Goal: Transaction & Acquisition: Purchase product/service

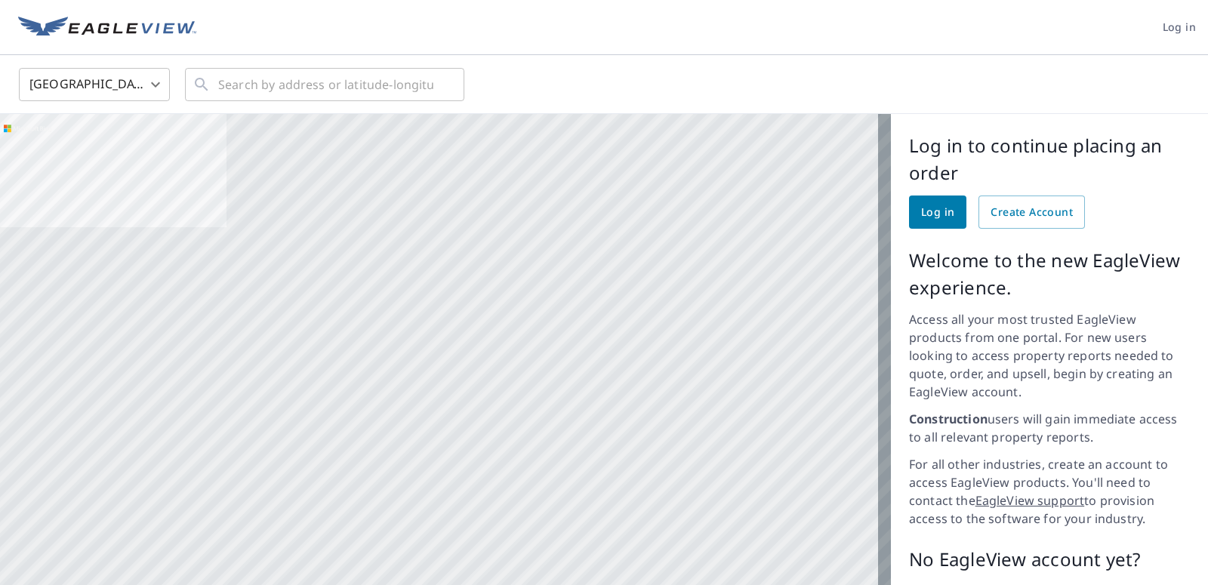
click at [928, 219] on span "Log in" at bounding box center [937, 212] width 33 height 19
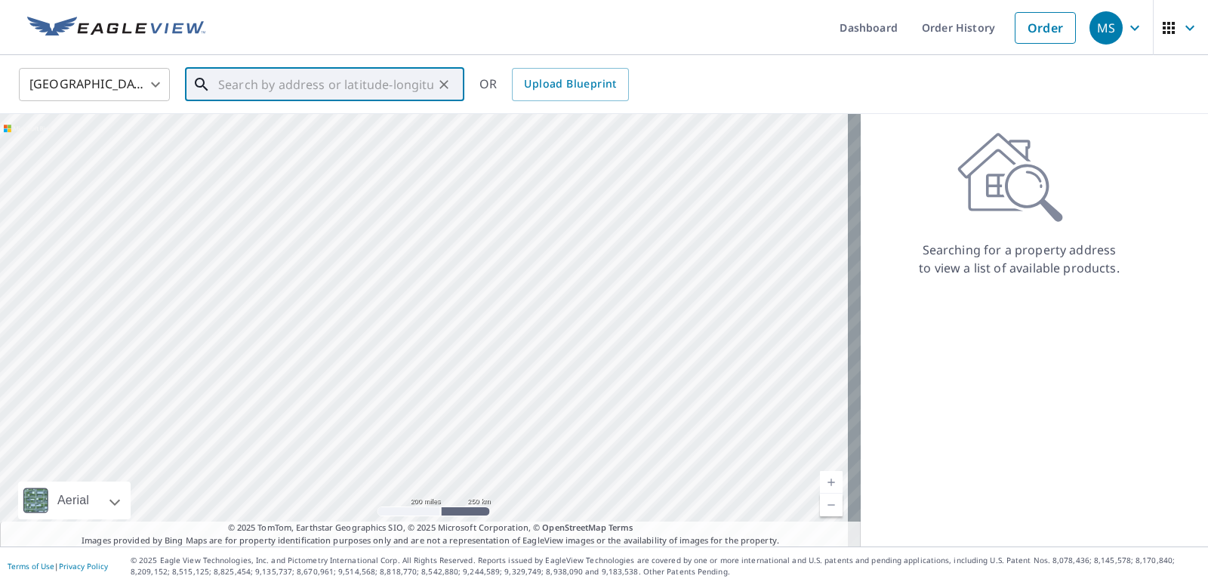
click at [254, 87] on input "text" at bounding box center [325, 84] width 215 height 42
click at [251, 85] on input "text" at bounding box center [325, 84] width 215 height 42
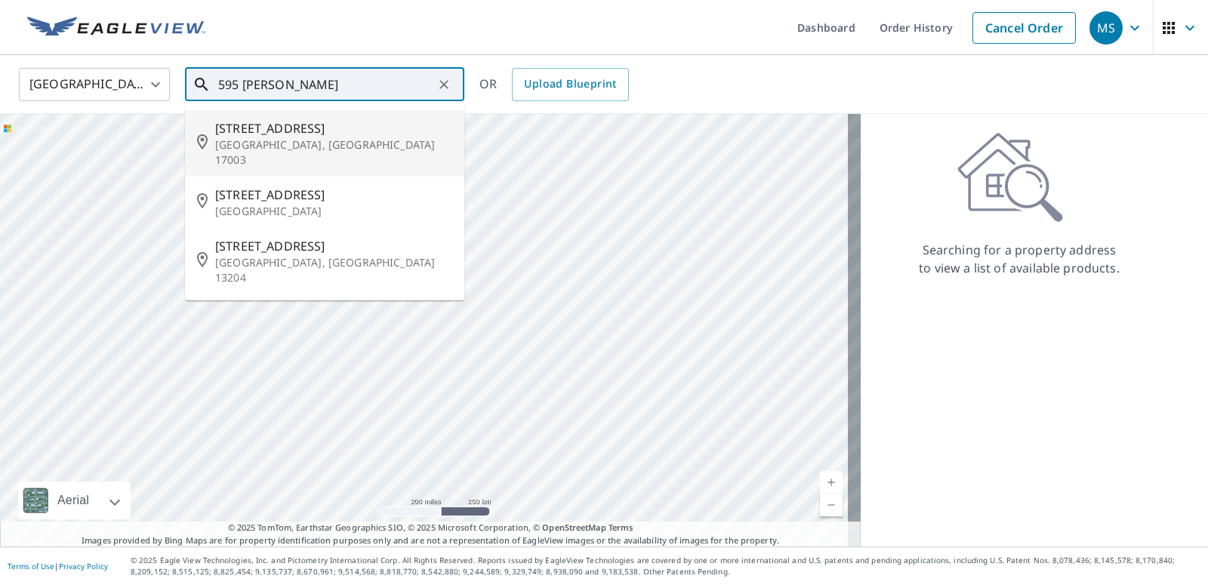
drag, startPoint x: 316, startPoint y: 143, endPoint x: 580, endPoint y: 183, distance: 268.1
click at [316, 143] on p "[GEOGRAPHIC_DATA], [GEOGRAPHIC_DATA] 17003" at bounding box center [333, 152] width 237 height 30
type input "[STREET_ADDRESS][PERSON_NAME]"
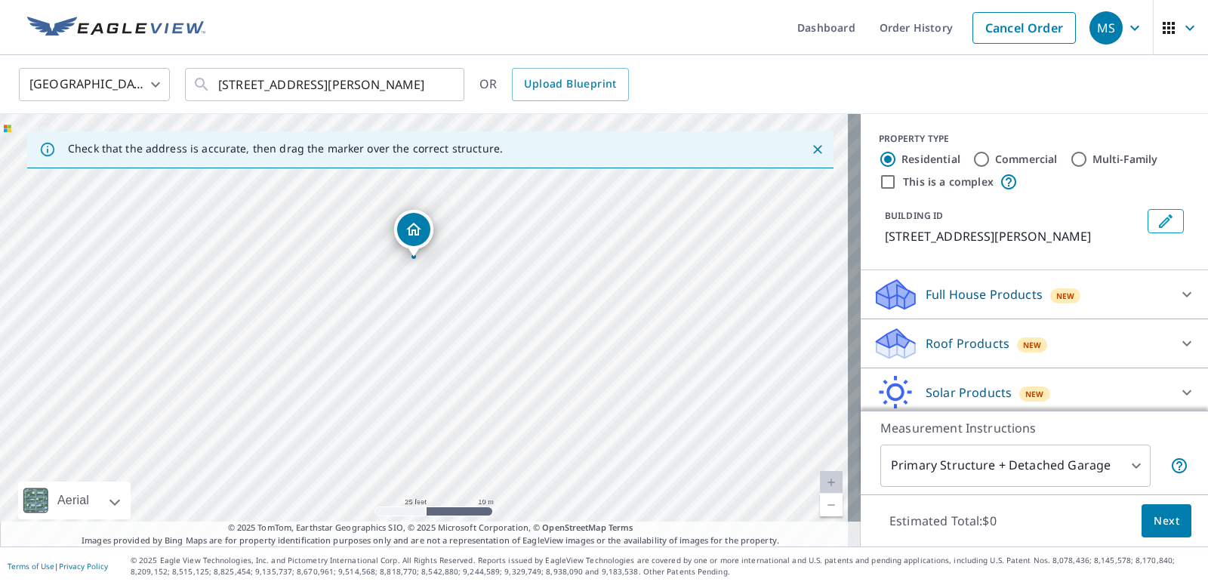
drag, startPoint x: 553, startPoint y: 364, endPoint x: 523, endPoint y: 449, distance: 90.5
click at [523, 449] on div "[STREET_ADDRESS][PERSON_NAME]" at bounding box center [430, 330] width 860 height 433
drag, startPoint x: 408, startPoint y: 229, endPoint x: 480, endPoint y: 395, distance: 180.9
click at [480, 395] on div "[STREET_ADDRESS][PERSON_NAME]" at bounding box center [430, 330] width 860 height 433
click at [1080, 345] on div "Roof Products New" at bounding box center [1021, 343] width 296 height 35
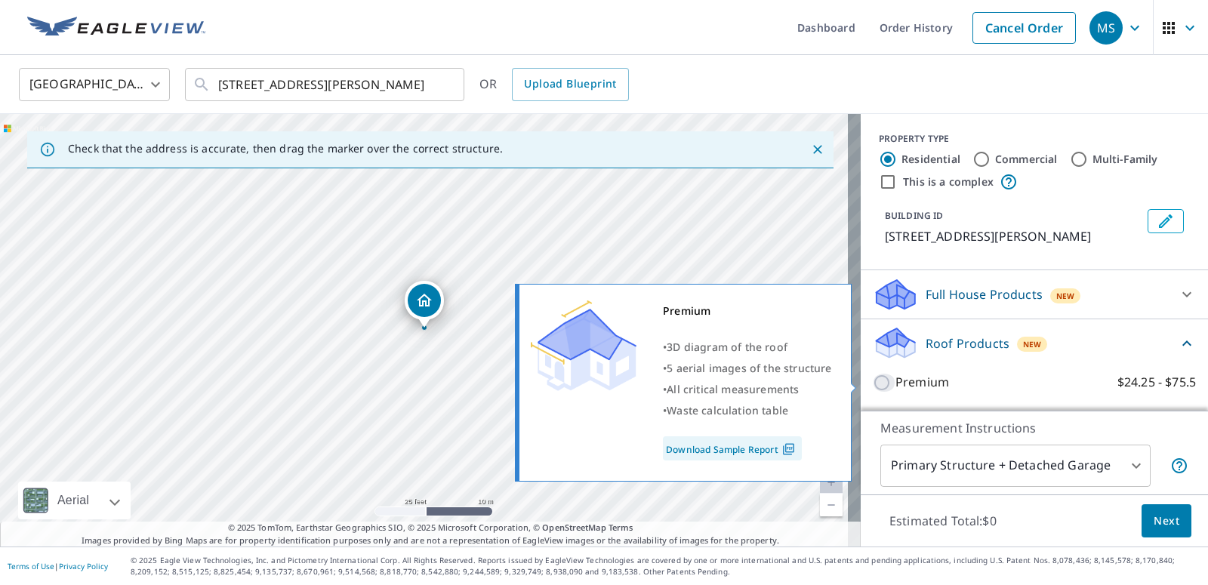
click at [878, 384] on input "Premium $24.25 - $75.5" at bounding box center [884, 383] width 23 height 18
checkbox input "true"
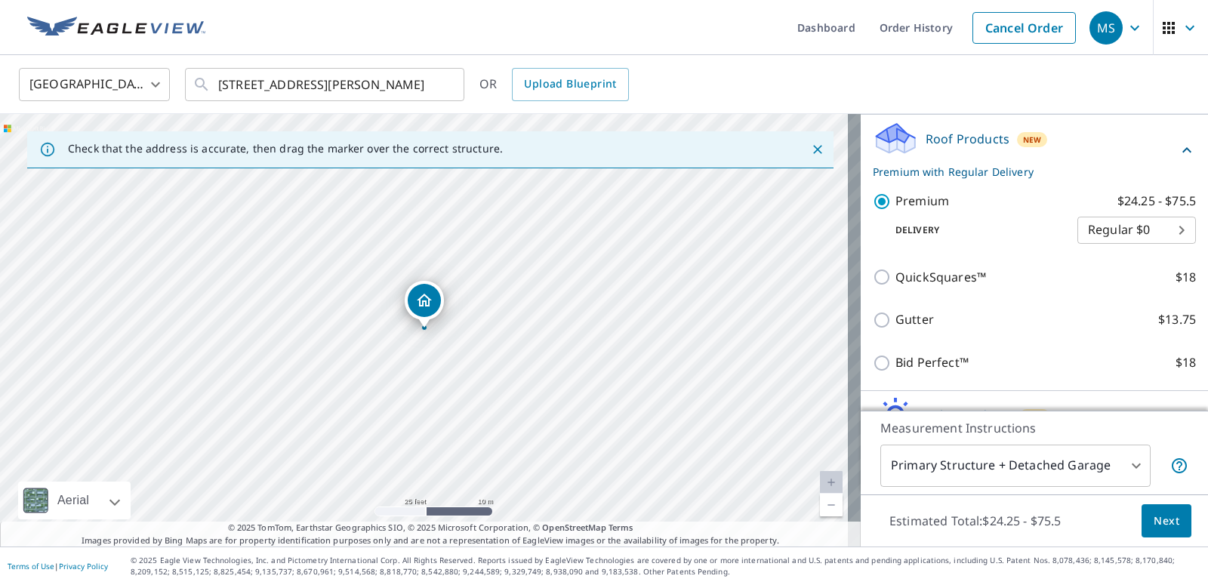
scroll to position [285, 0]
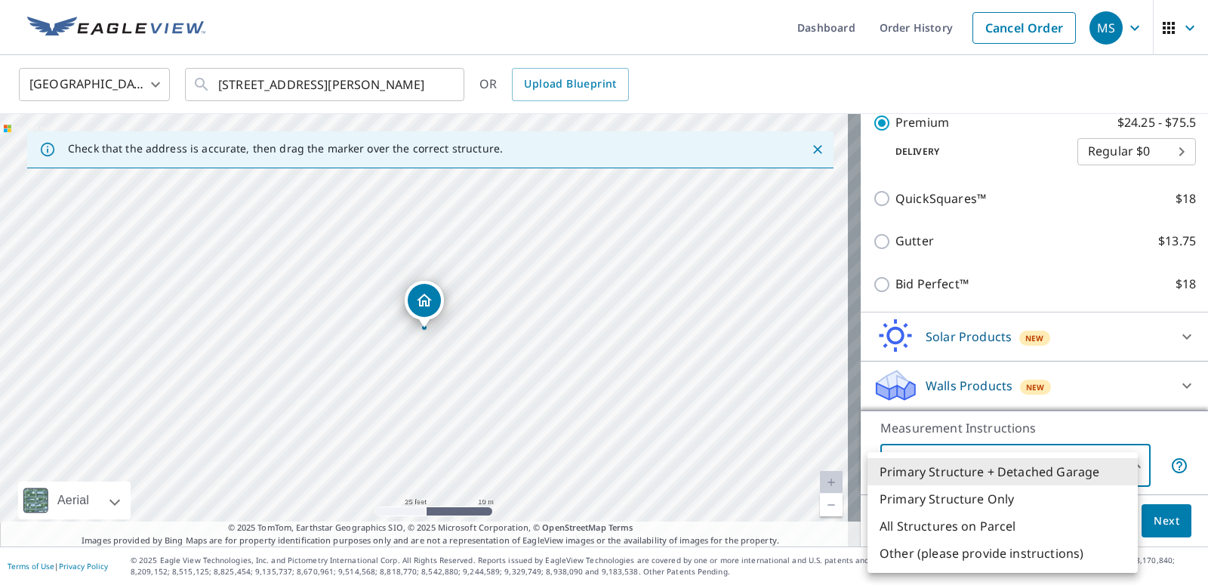
click at [1122, 462] on body "MS MS Dashboard Order History Cancel Order MS [GEOGRAPHIC_DATA] [GEOGRAPHIC_DAT…" at bounding box center [604, 292] width 1208 height 585
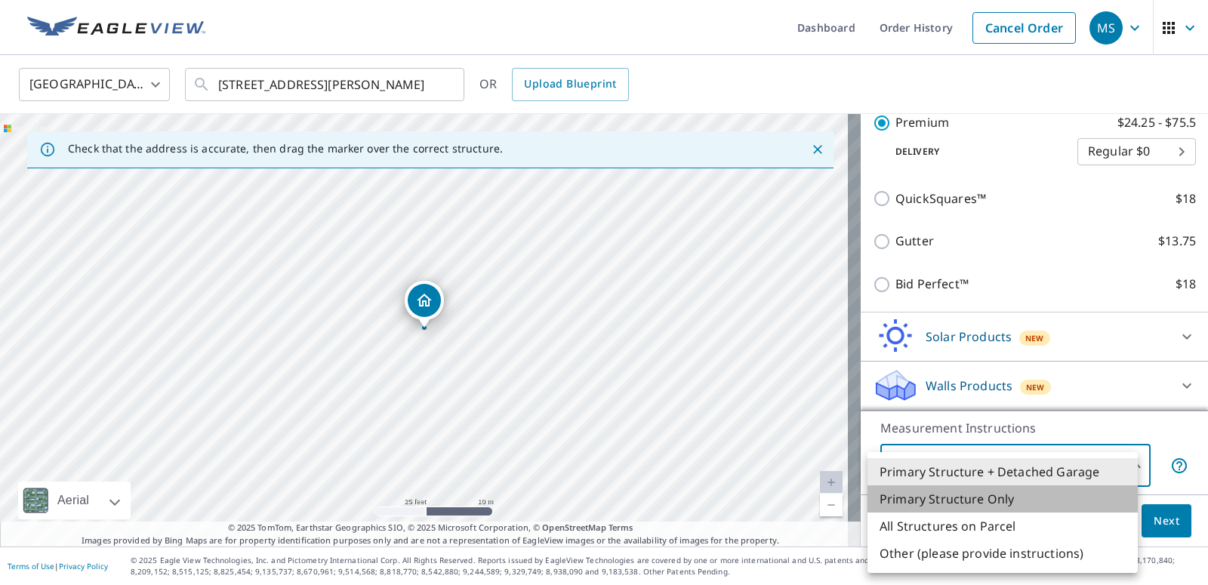
click at [973, 496] on li "Primary Structure Only" at bounding box center [1002, 498] width 270 height 27
type input "2"
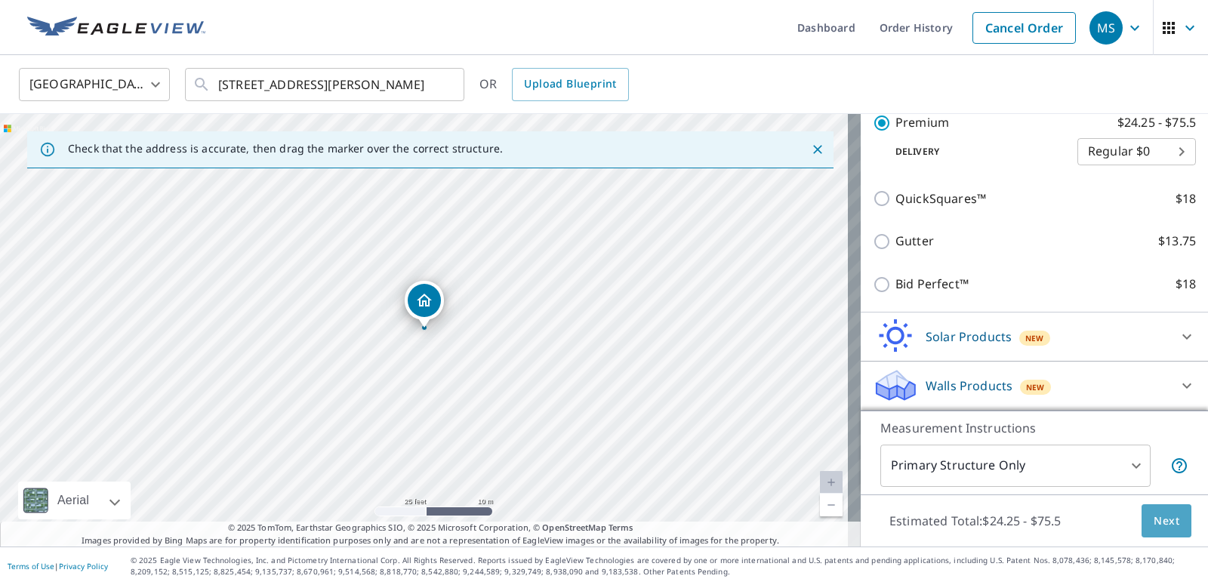
click at [1155, 531] on button "Next" at bounding box center [1166, 521] width 50 height 34
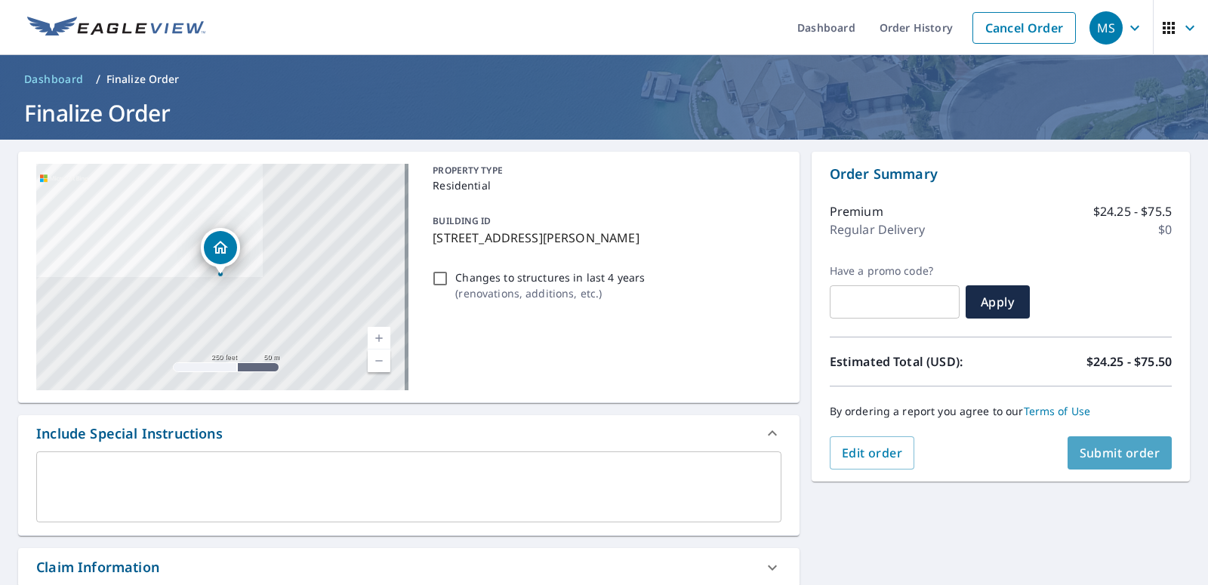
click at [1102, 451] on span "Submit order" at bounding box center [1119, 453] width 81 height 17
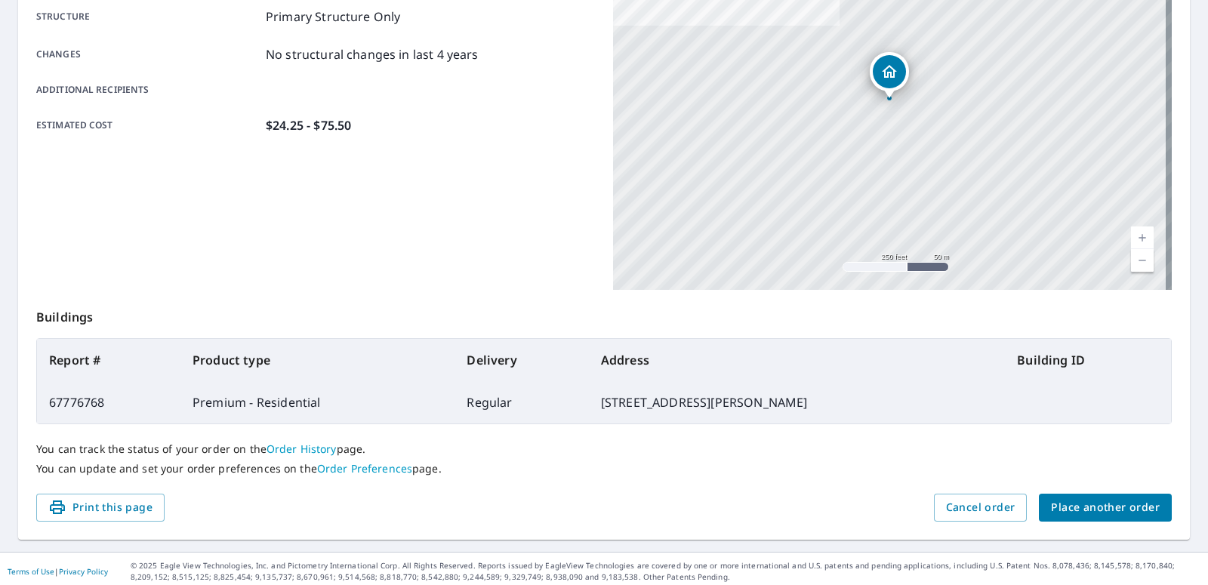
scroll to position [299, 0]
click at [1059, 500] on span "Place another order" at bounding box center [1105, 506] width 109 height 19
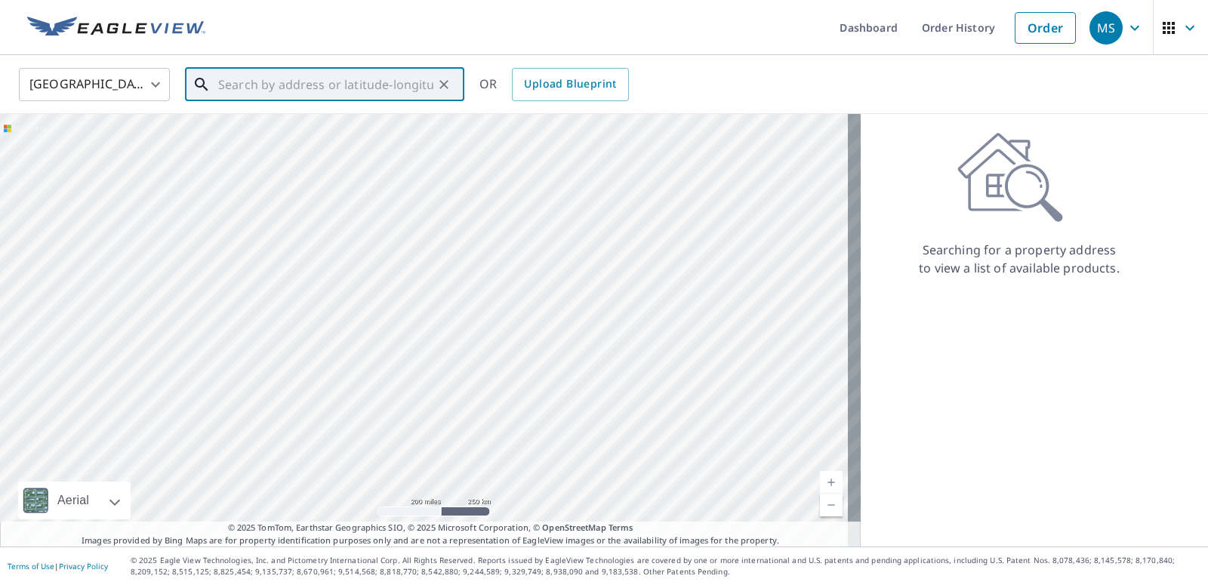
click at [270, 79] on input "text" at bounding box center [325, 84] width 215 height 42
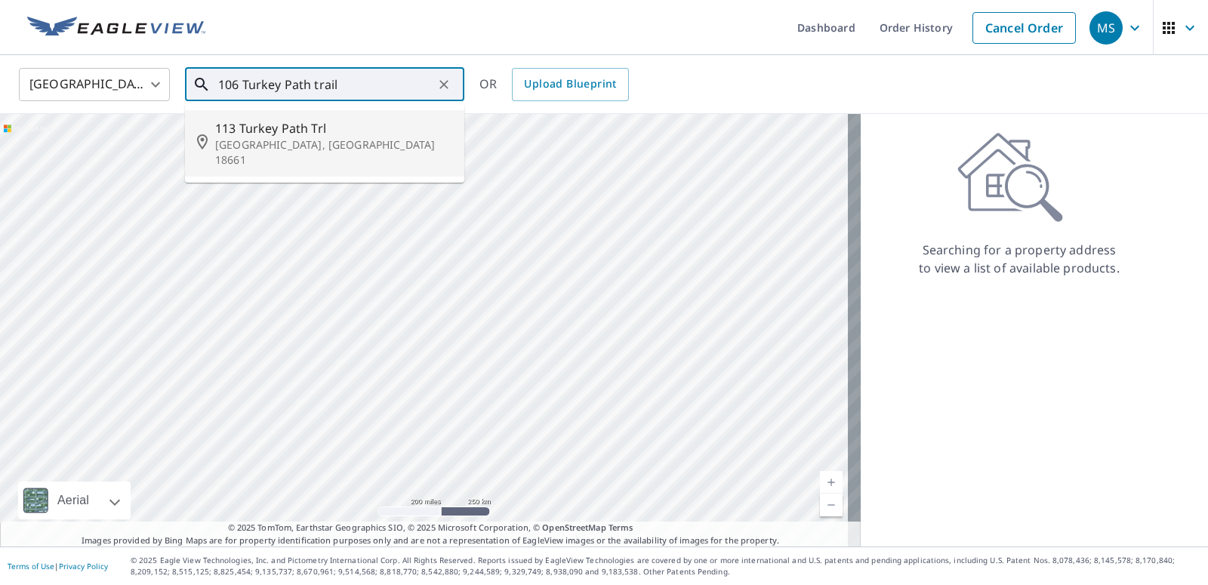
click at [331, 140] on p "[GEOGRAPHIC_DATA], [GEOGRAPHIC_DATA] 18661" at bounding box center [333, 152] width 237 height 30
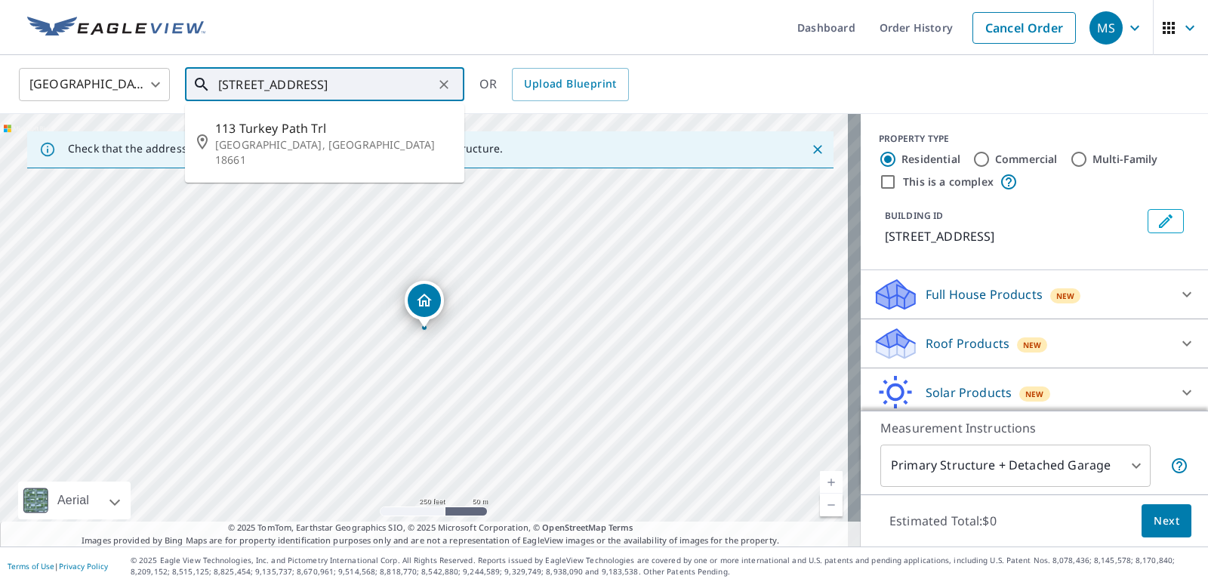
click at [239, 81] on input "[STREET_ADDRESS]" at bounding box center [325, 84] width 215 height 42
drag, startPoint x: 329, startPoint y: 276, endPoint x: 921, endPoint y: 154, distance: 604.3
click at [921, 154] on div "Check that the address is accurate, then drag the marker over the correct struc…" at bounding box center [604, 330] width 1208 height 433
drag, startPoint x: 345, startPoint y: 337, endPoint x: 830, endPoint y: 108, distance: 536.5
click at [830, 108] on div "[GEOGRAPHIC_DATA] [GEOGRAPHIC_DATA] ​ 106 [GEOGRAPHIC_DATA] Path [GEOGRAPHIC_DA…" at bounding box center [604, 300] width 1208 height 491
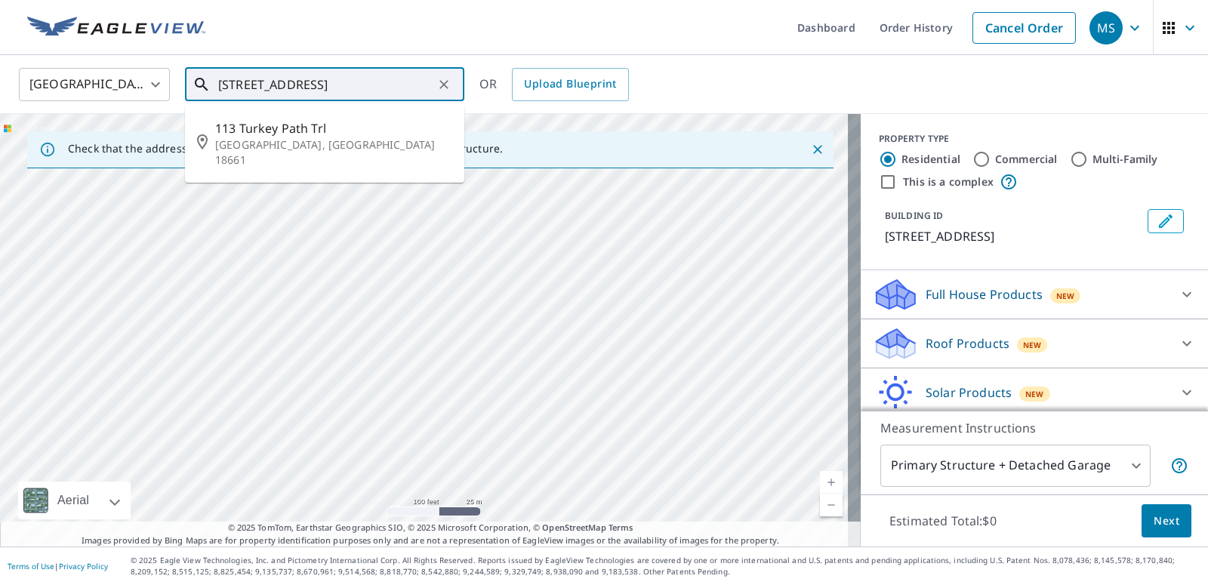
click at [362, 86] on input "[STREET_ADDRESS]" at bounding box center [325, 84] width 215 height 42
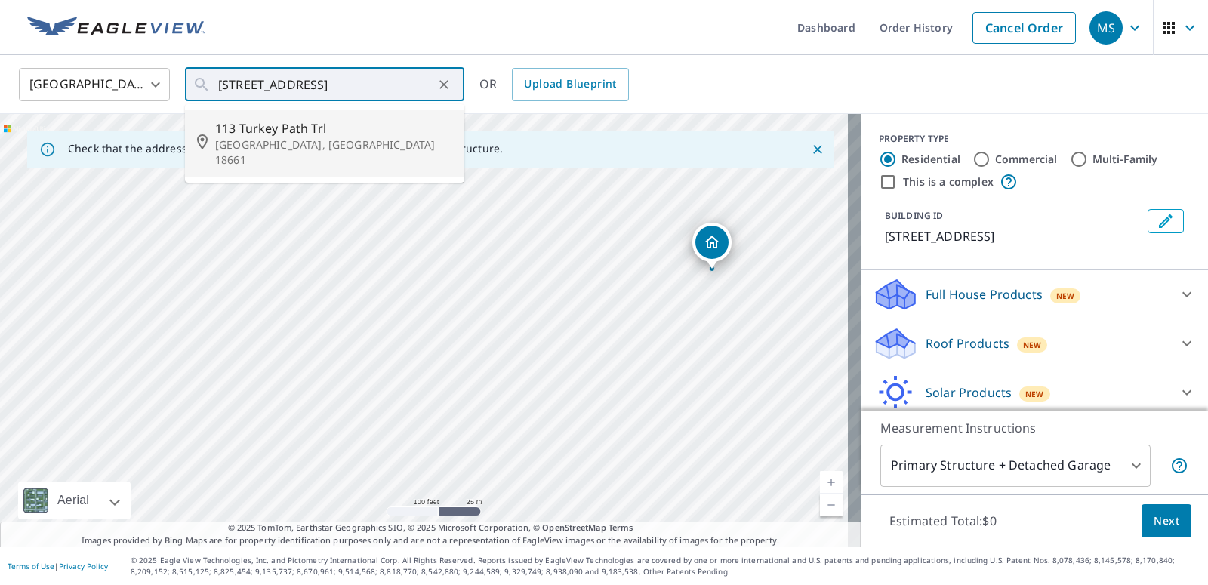
type input "[STREET_ADDRESS]"
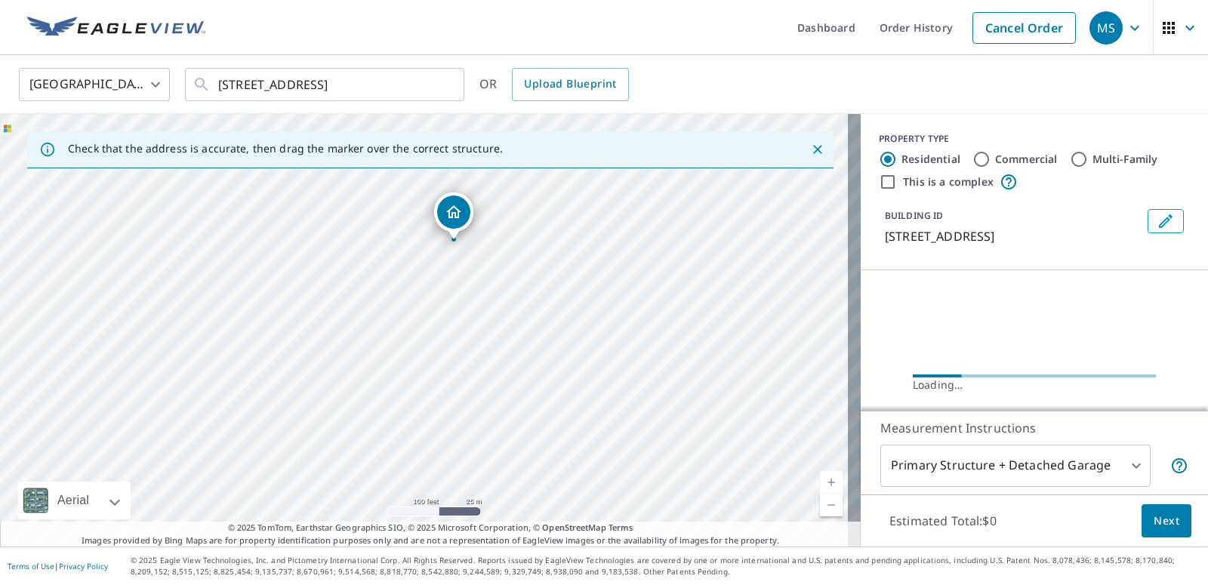
drag, startPoint x: 448, startPoint y: 220, endPoint x: 1020, endPoint y: 201, distance: 573.2
click at [1020, 201] on div "Check that the address is accurate, then drag the marker over the correct struc…" at bounding box center [604, 330] width 1208 height 433
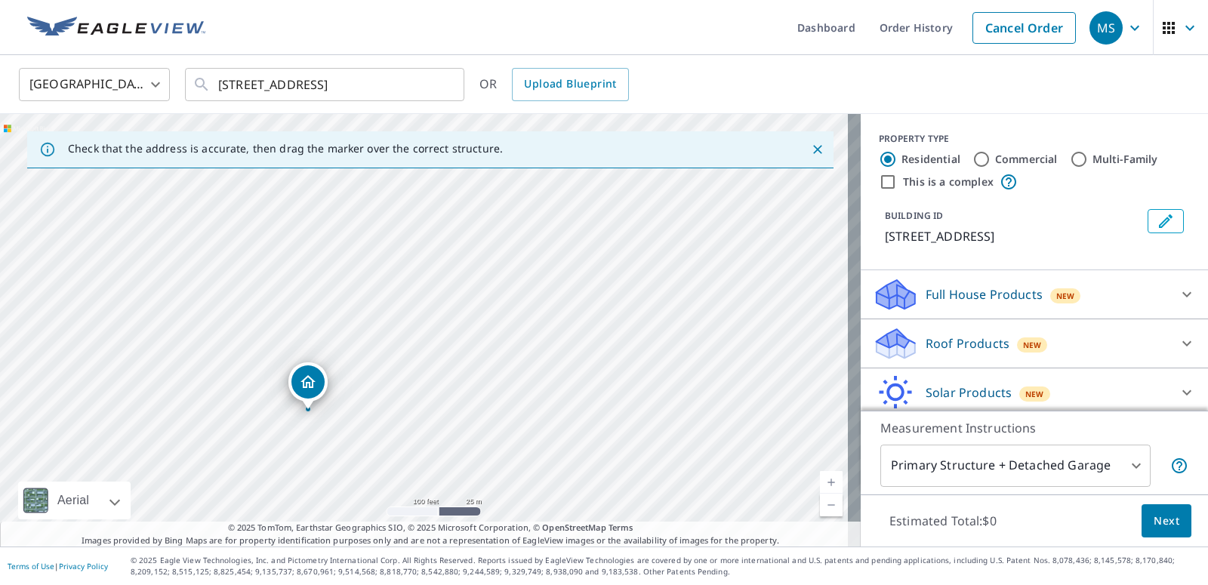
drag, startPoint x: 701, startPoint y: 261, endPoint x: 1030, endPoint y: 190, distance: 336.7
click at [1030, 190] on div "Check that the address is accurate, then drag the marker over the correct struc…" at bounding box center [604, 330] width 1208 height 433
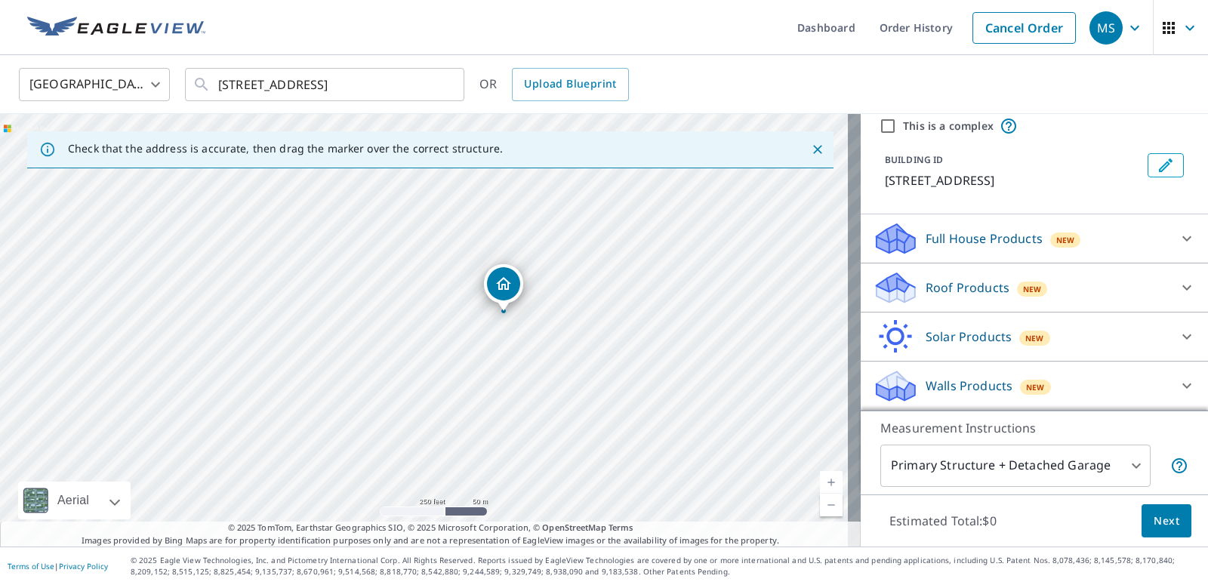
click at [698, 251] on div "[STREET_ADDRESS]" at bounding box center [430, 330] width 860 height 433
drag, startPoint x: 497, startPoint y: 282, endPoint x: 405, endPoint y: 385, distance: 137.4
click at [405, 385] on div "[STREET_ADDRESS]" at bounding box center [430, 330] width 860 height 433
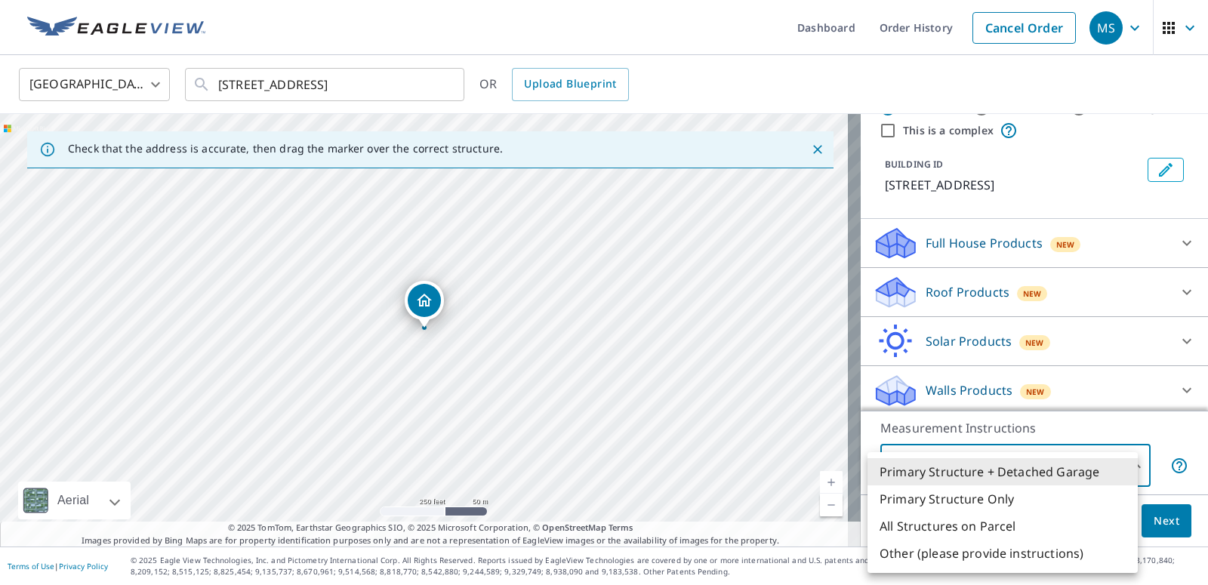
click at [1122, 459] on body "MS MS Dashboard Order History Cancel Order MS [GEOGRAPHIC_DATA] [GEOGRAPHIC_DAT…" at bounding box center [604, 292] width 1208 height 585
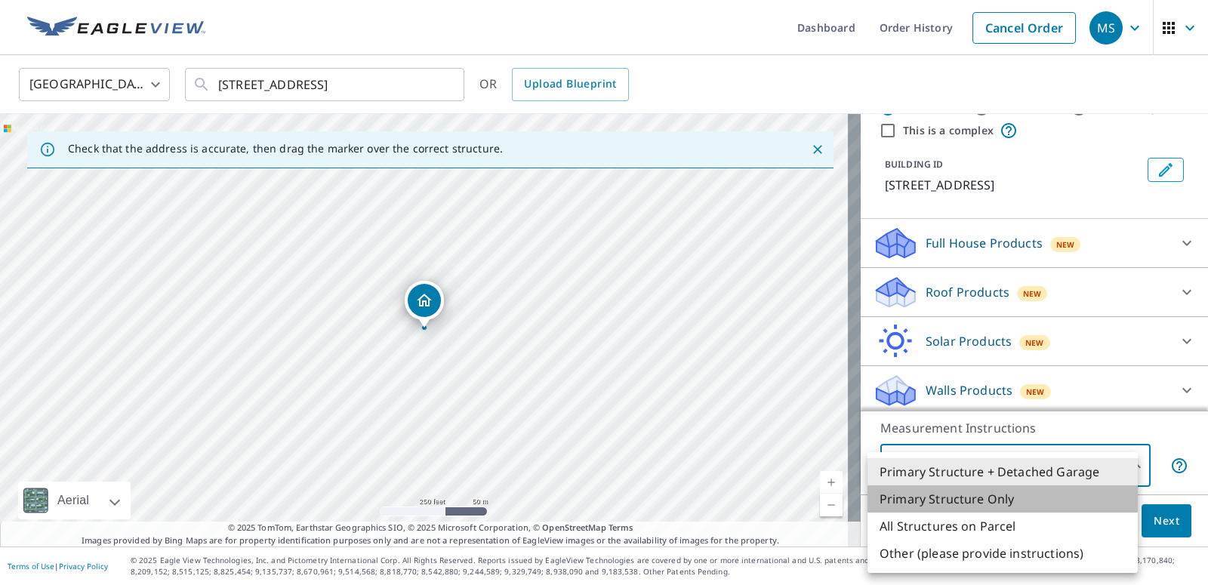
click at [977, 502] on li "Primary Structure Only" at bounding box center [1002, 498] width 270 height 27
type input "2"
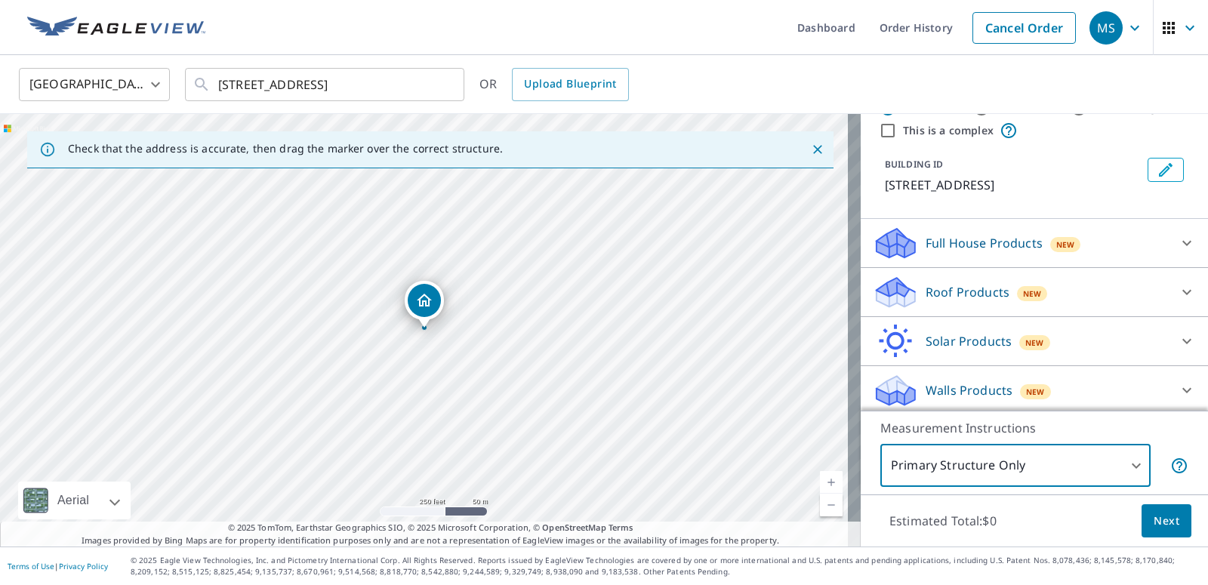
click at [1128, 308] on div "Roof Products New" at bounding box center [1021, 292] width 296 height 35
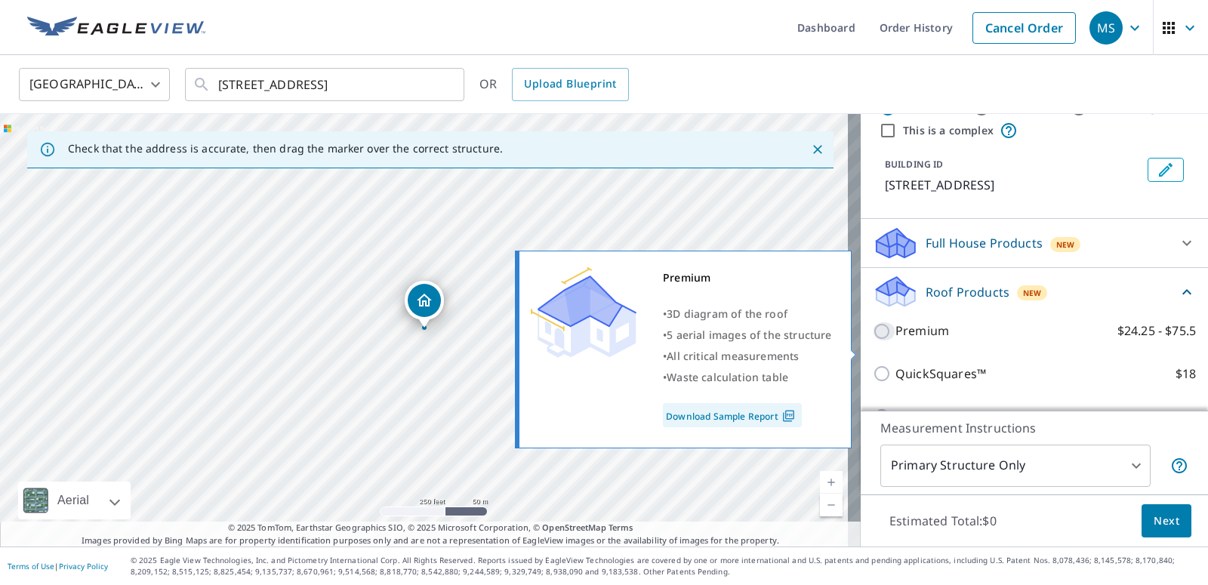
click at [873, 340] on input "Premium $24.25 - $75.5" at bounding box center [884, 331] width 23 height 18
checkbox input "true"
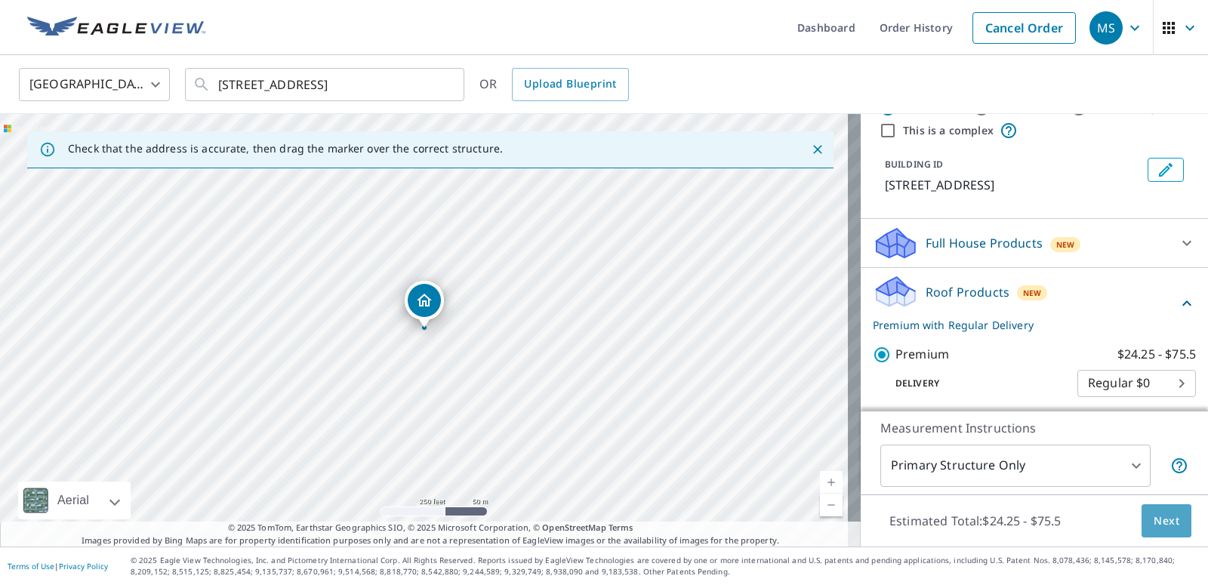
click at [1153, 520] on span "Next" at bounding box center [1166, 521] width 26 height 19
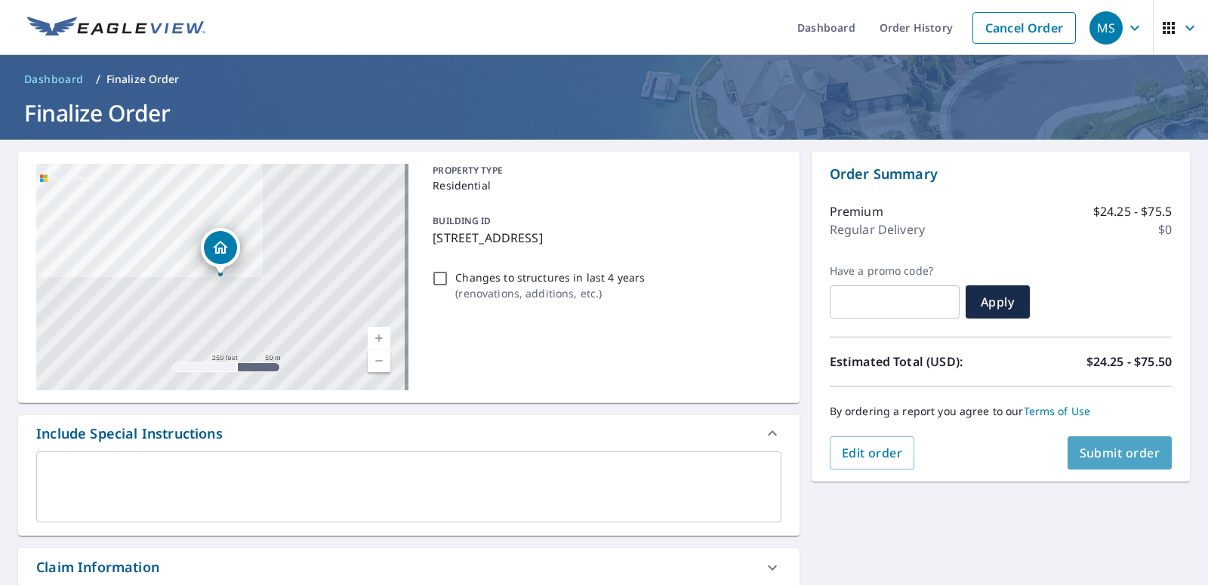
click at [1080, 457] on span "Submit order" at bounding box center [1119, 453] width 81 height 17
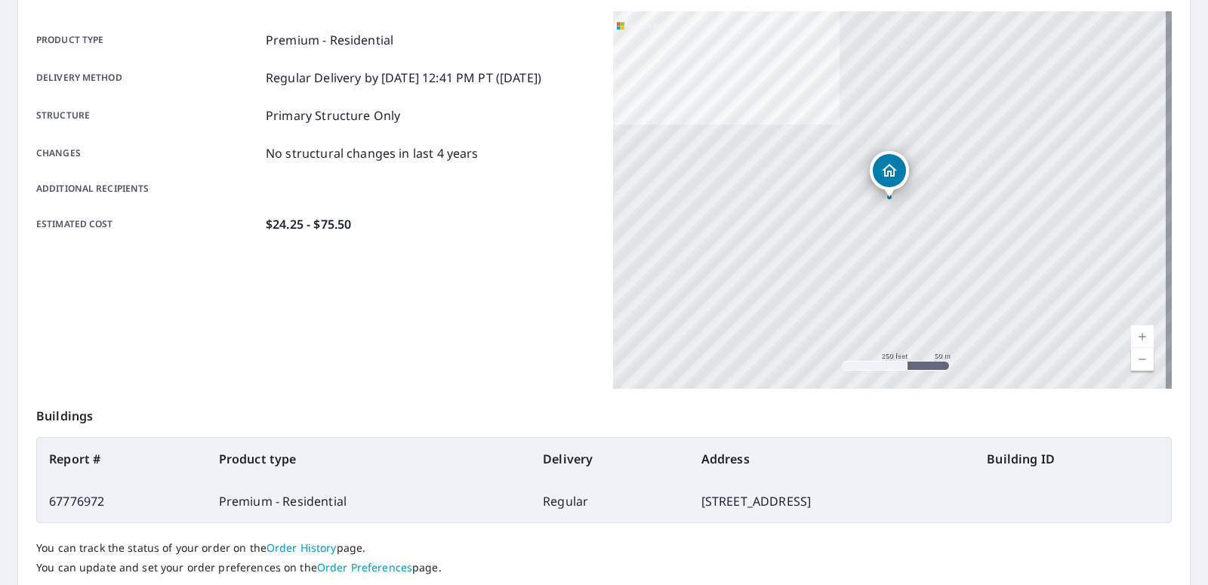
scroll to position [303, 0]
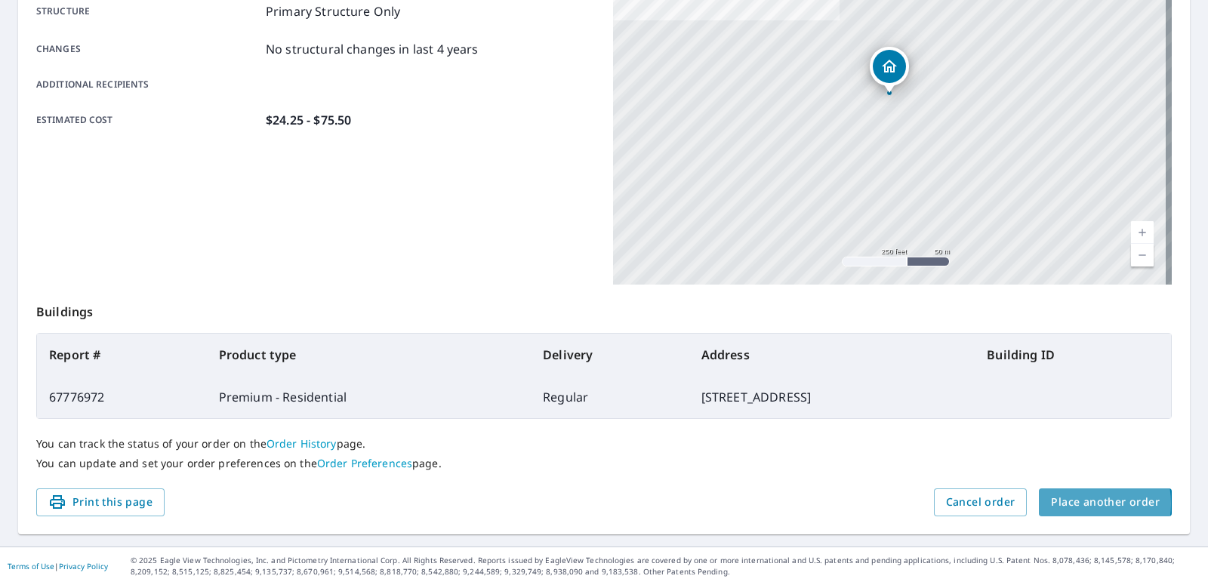
click at [1067, 503] on span "Place another order" at bounding box center [1105, 502] width 109 height 19
